Goal: Task Accomplishment & Management: Use online tool/utility

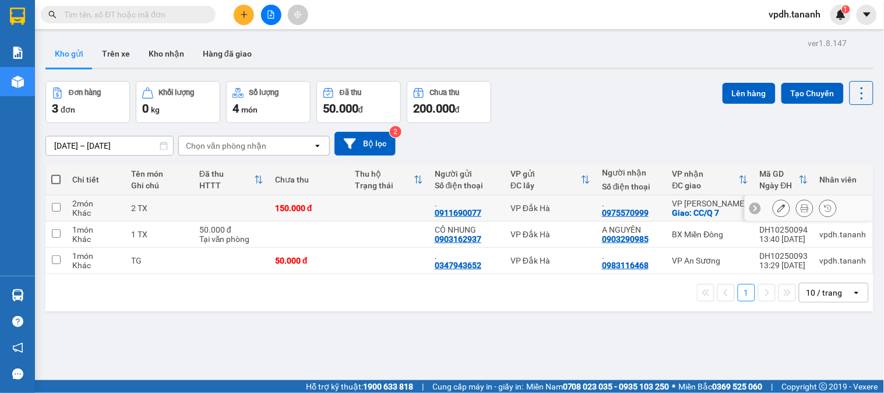
click at [61, 212] on td at bounding box center [55, 208] width 21 height 26
checkbox input "true"
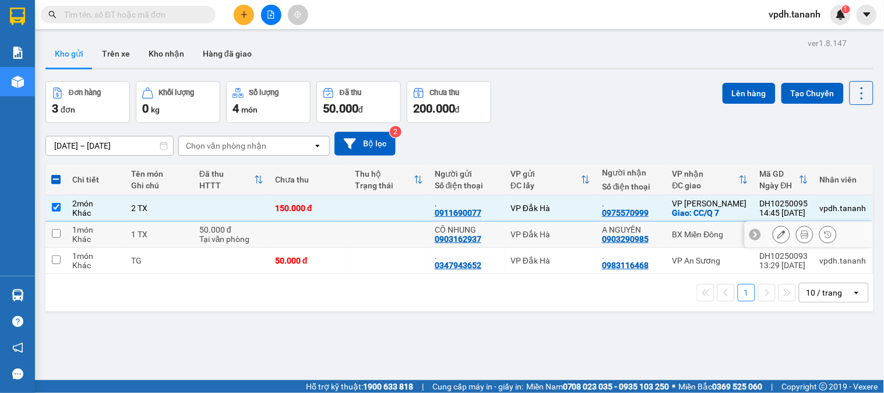
click at [61, 234] on td at bounding box center [55, 234] width 21 height 26
checkbox input "true"
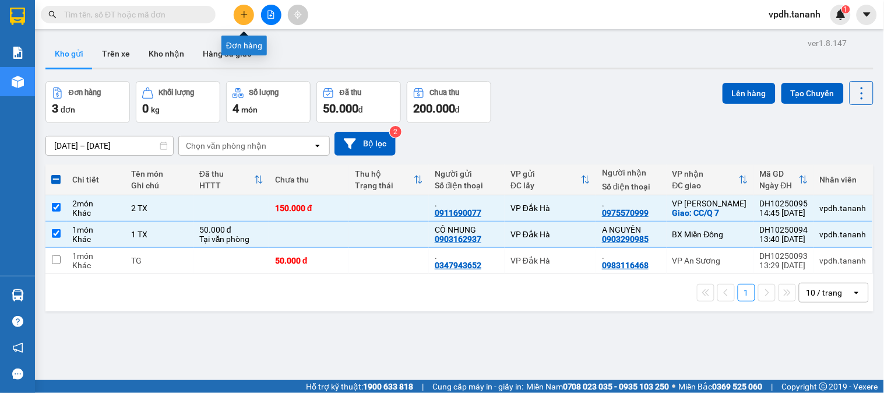
click at [247, 16] on icon "plus" at bounding box center [244, 14] width 8 height 8
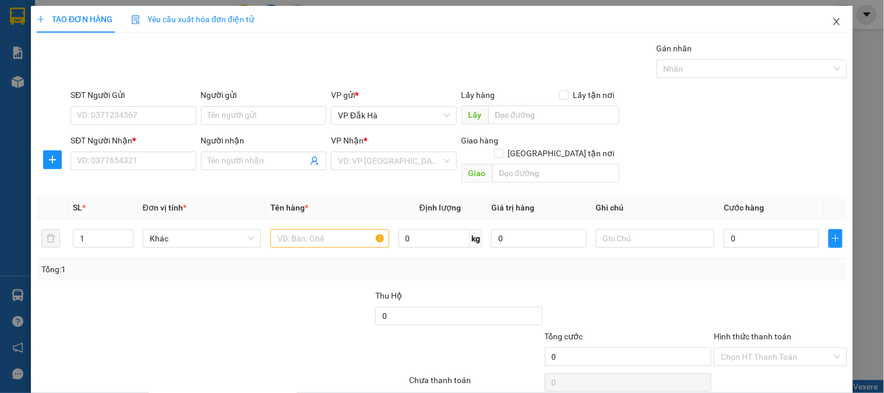
click at [834, 19] on icon "close" at bounding box center [837, 21] width 6 height 7
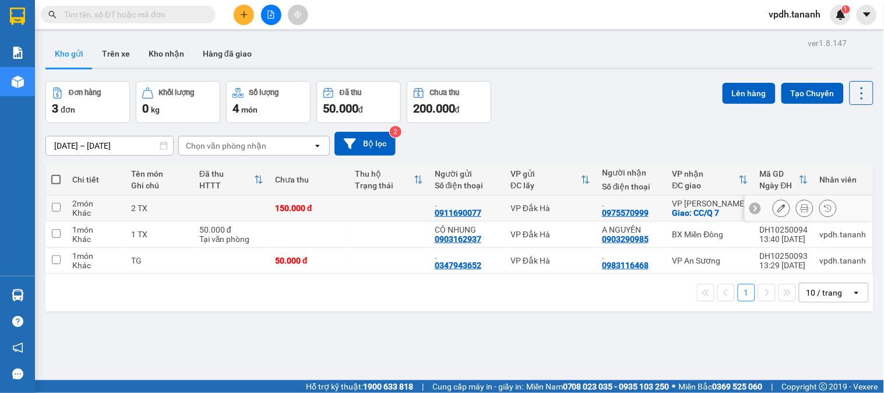
drag, startPoint x: 57, startPoint y: 205, endPoint x: 54, endPoint y: 222, distance: 17.2
click at [56, 205] on input "checkbox" at bounding box center [56, 207] width 9 height 9
checkbox input "true"
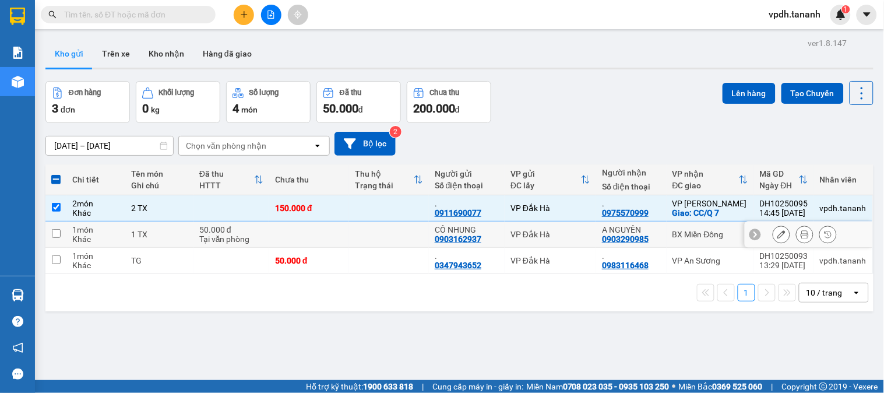
click at [53, 232] on input "checkbox" at bounding box center [56, 233] width 9 height 9
checkbox input "true"
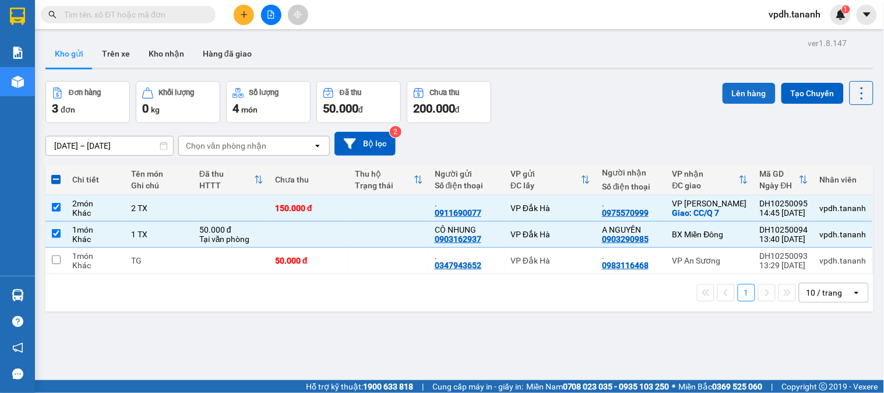
click at [737, 89] on button "Lên hàng" at bounding box center [749, 93] width 53 height 21
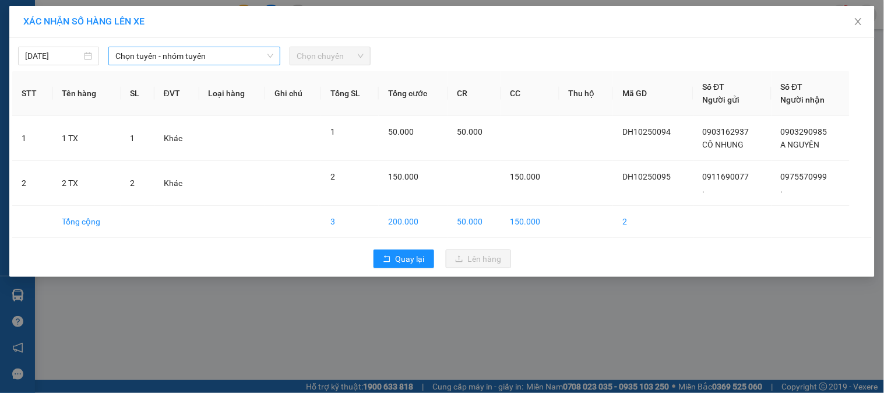
click at [225, 55] on span "Chọn tuyến - nhóm tuyến" at bounding box center [194, 55] width 158 height 17
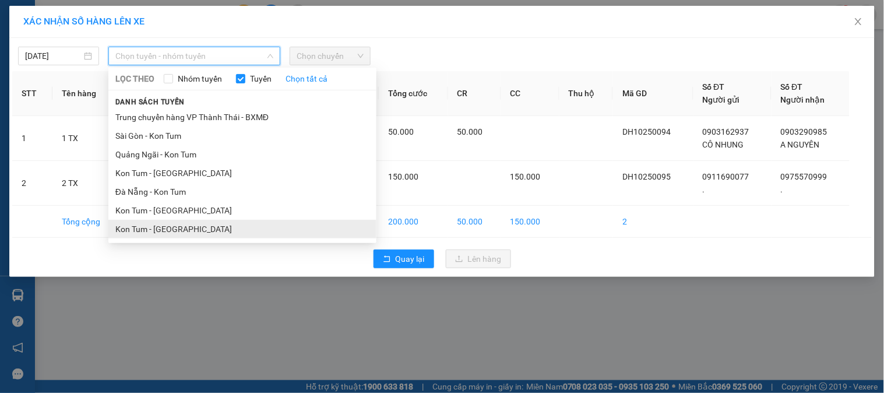
click at [173, 237] on li "Kon Tum - [GEOGRAPHIC_DATA]" at bounding box center [242, 229] width 268 height 19
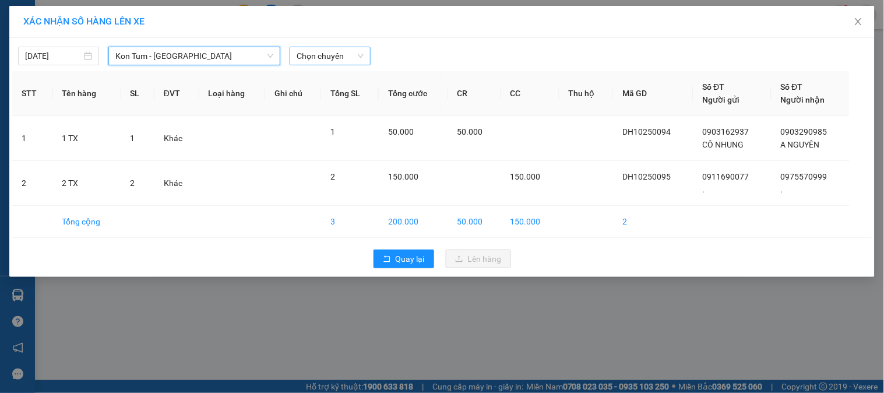
click at [319, 61] on span "Chọn chuyến" at bounding box center [330, 55] width 67 height 17
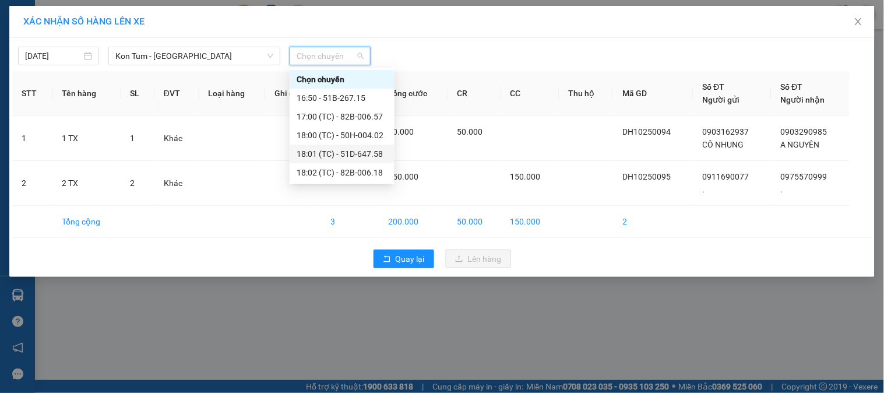
click at [342, 153] on div "18:01 (TC) - 51D-647.58" at bounding box center [342, 153] width 91 height 13
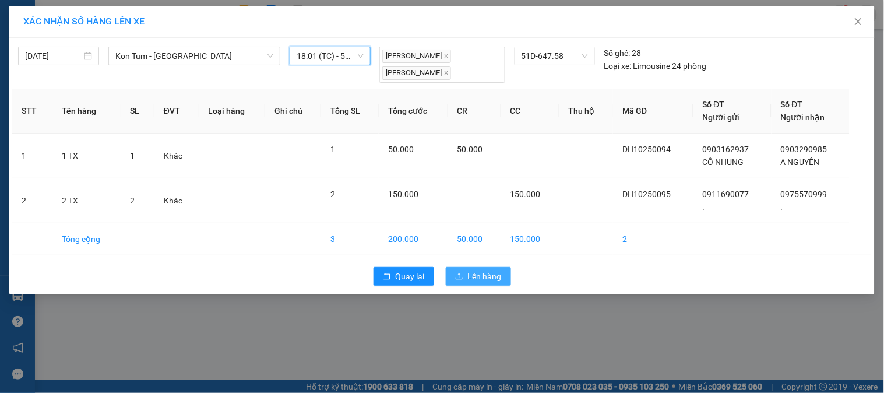
click at [488, 281] on span "Lên hàng" at bounding box center [485, 276] width 34 height 13
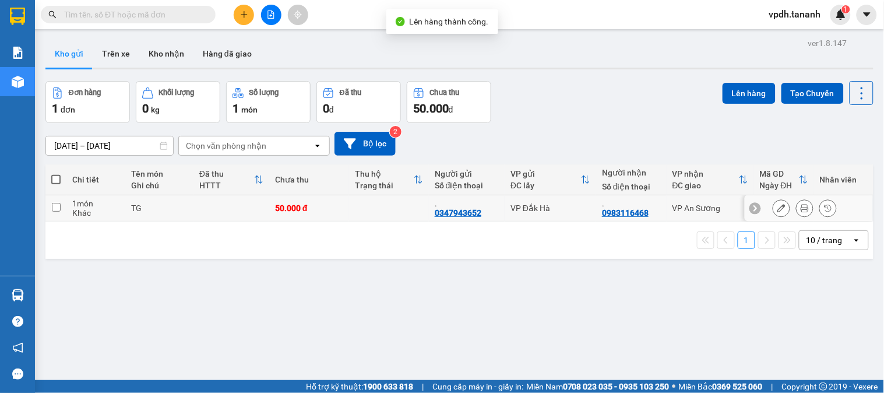
click at [63, 212] on td at bounding box center [55, 208] width 21 height 26
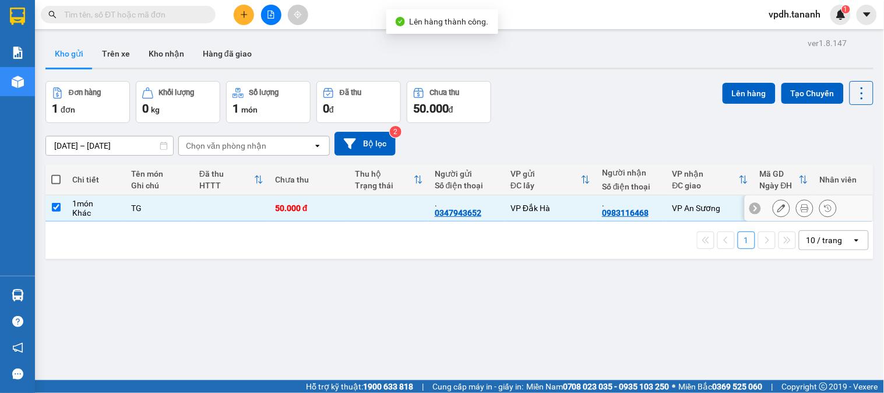
checkbox input "true"
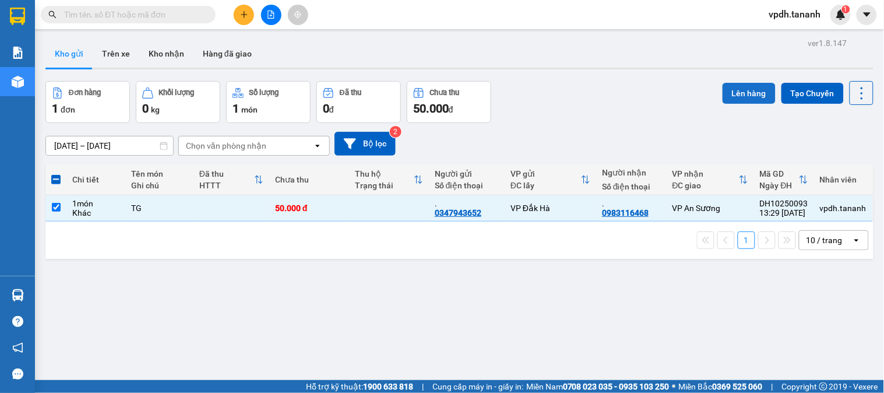
click at [740, 86] on button "Lên hàng" at bounding box center [749, 93] width 53 height 21
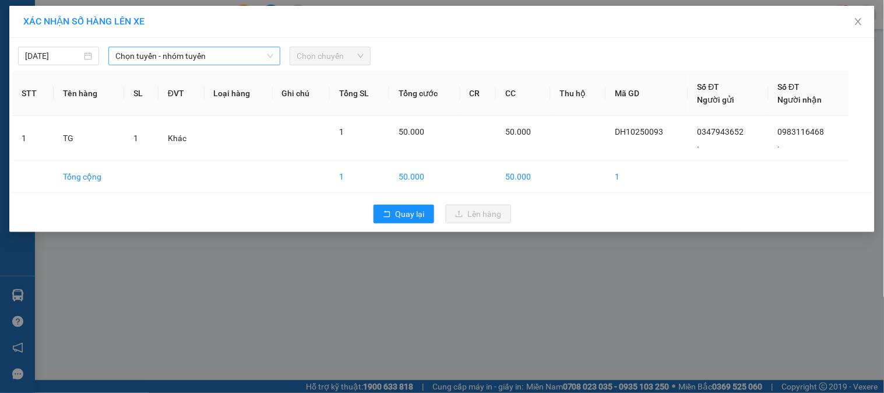
click at [240, 65] on input "search" at bounding box center [190, 55] width 150 height 17
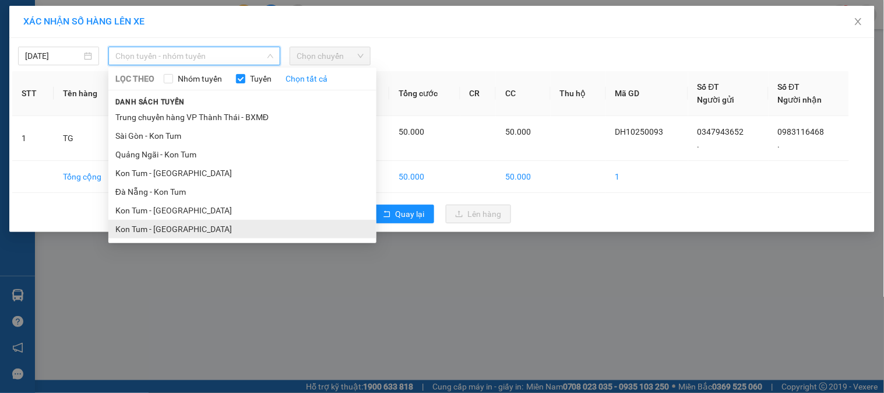
click at [164, 235] on li "Kon Tum - [GEOGRAPHIC_DATA]" at bounding box center [242, 229] width 268 height 19
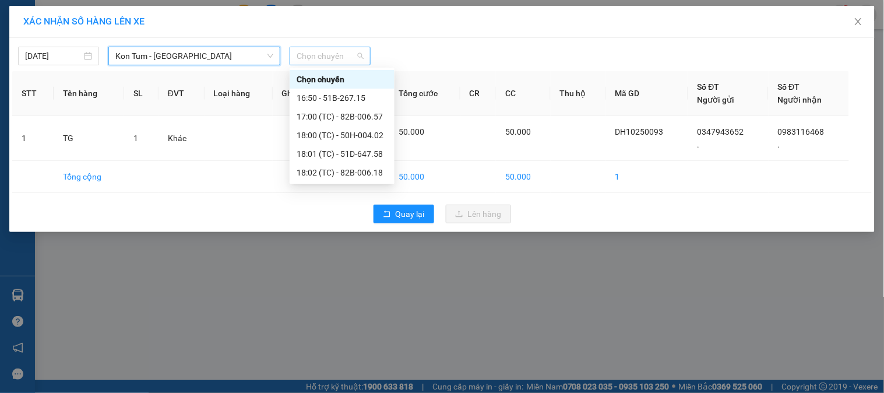
click at [324, 57] on span "Chọn chuyến" at bounding box center [330, 55] width 67 height 17
click at [363, 114] on div "17:00 (TC) - 82B-006.57" at bounding box center [342, 116] width 91 height 13
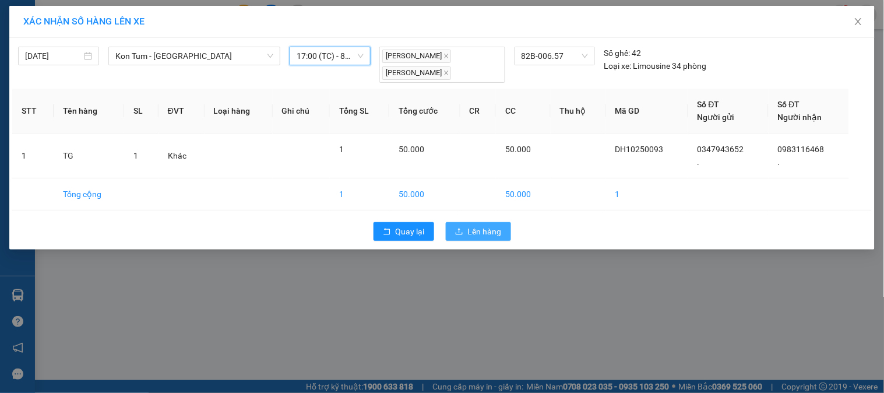
drag, startPoint x: 496, startPoint y: 236, endPoint x: 498, endPoint y: 229, distance: 7.4
click at [494, 235] on span "Lên hàng" at bounding box center [485, 231] width 34 height 13
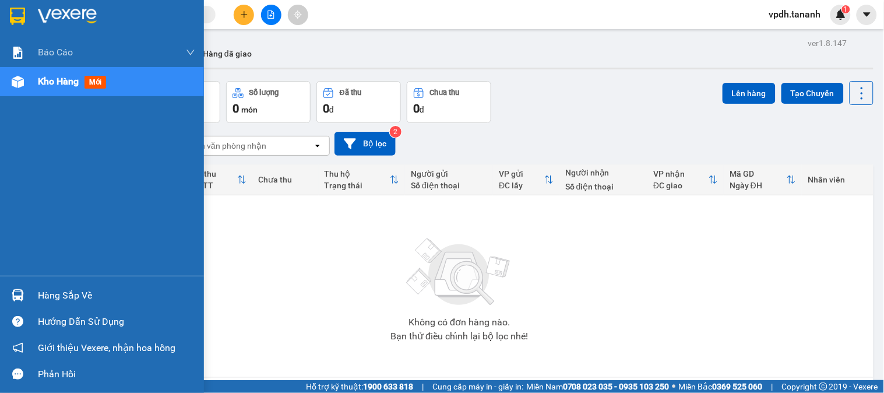
click at [25, 15] on div at bounding box center [18, 16] width 20 height 20
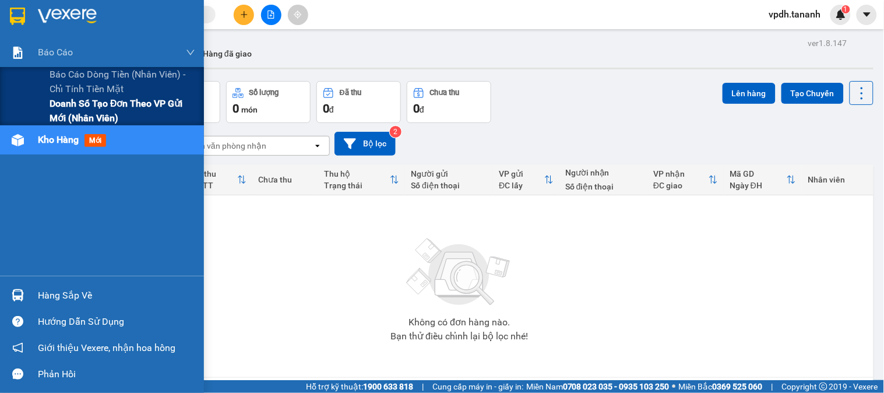
click at [79, 107] on span "Doanh số tạo đơn theo VP gửi mới (nhân viên)" at bounding box center [123, 110] width 146 height 29
